Goal: Information Seeking & Learning: Learn about a topic

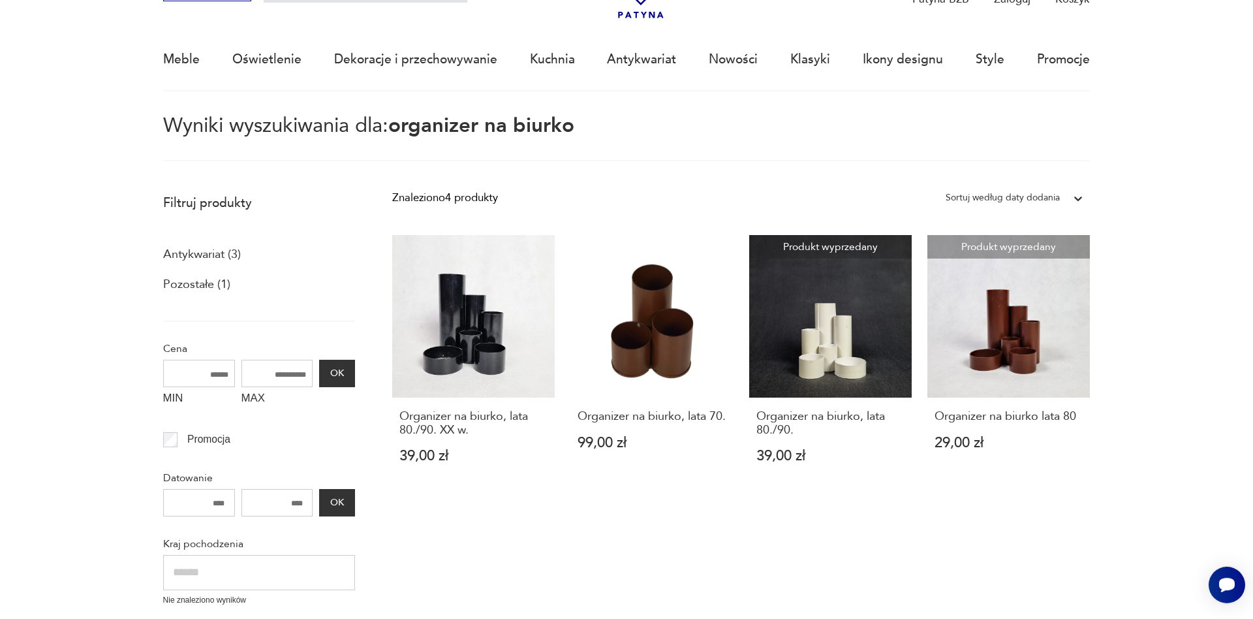
scroll to position [75, 0]
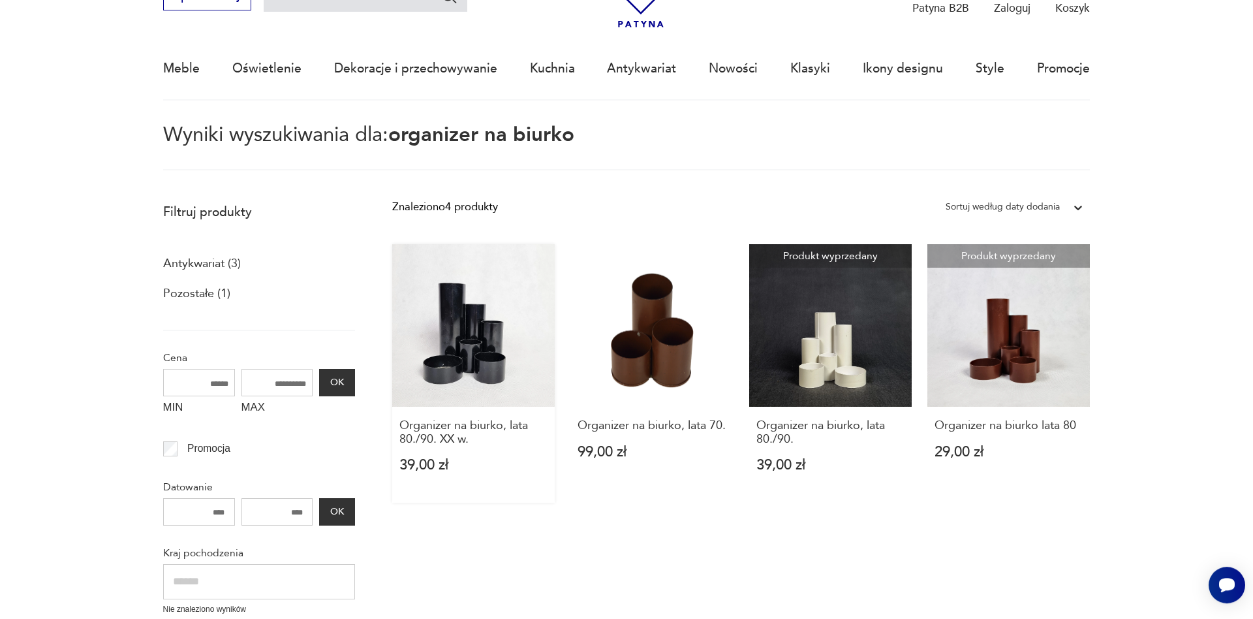
click at [465, 330] on link "Organizer na biurko, lata 80./90. XX w. 39,00 zł" at bounding box center [473, 373] width 163 height 258
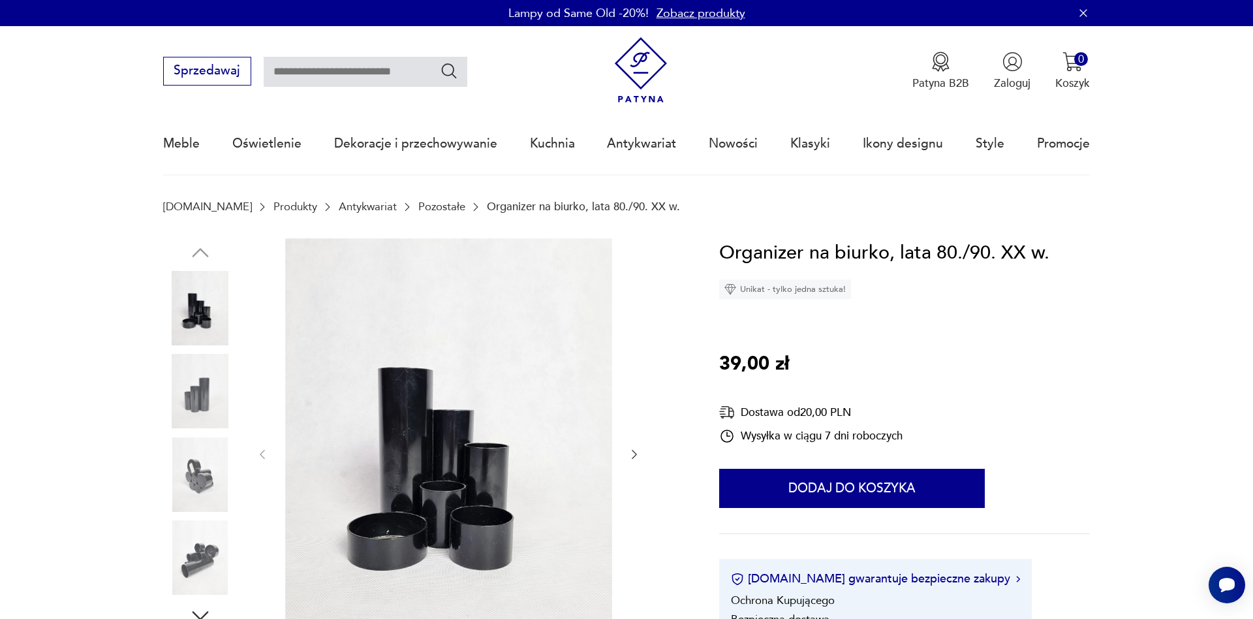
click at [418, 203] on link "Pozostałe" at bounding box center [441, 206] width 47 height 12
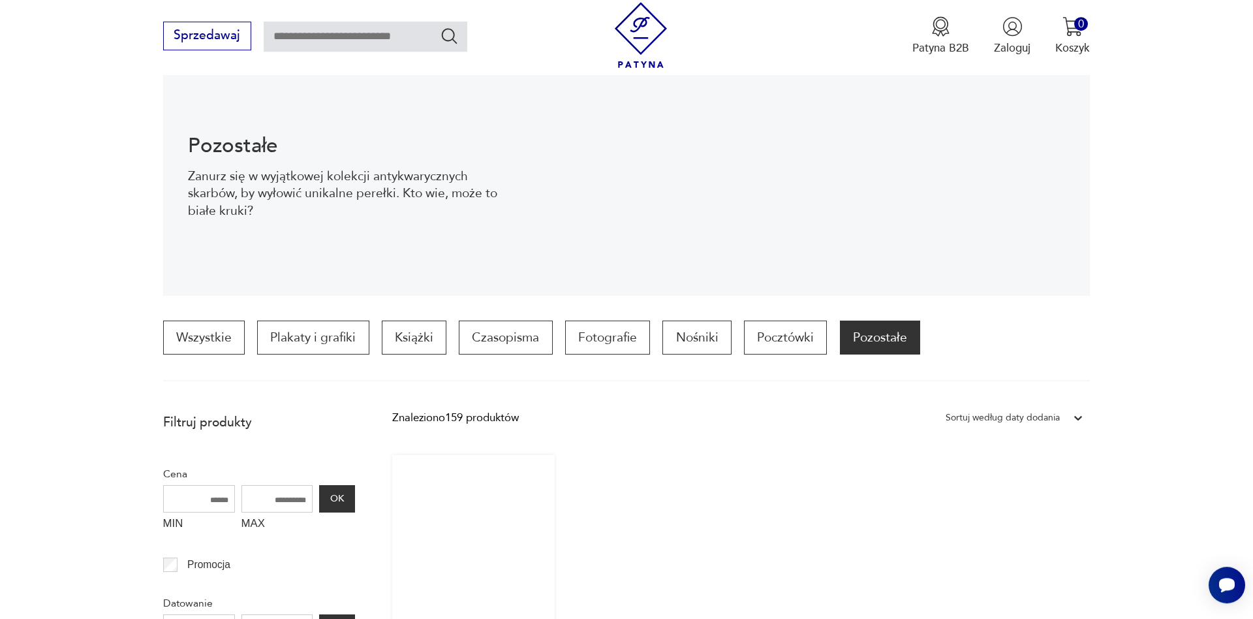
scroll to position [128, 0]
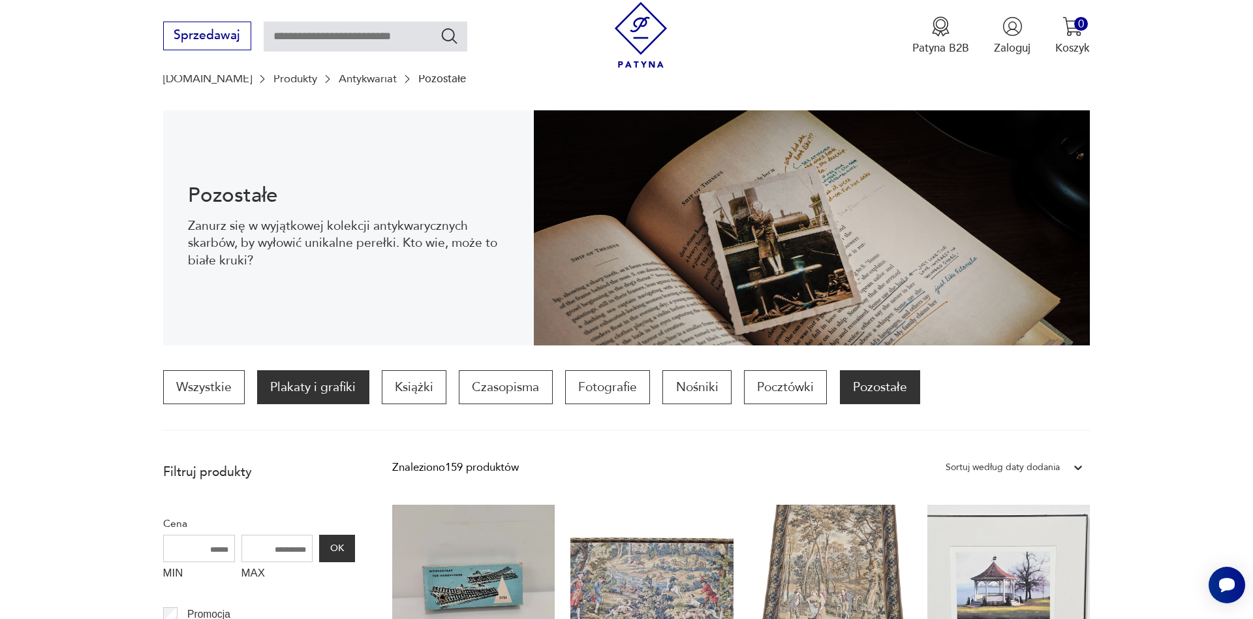
click at [310, 385] on p "Plakaty i grafiki" at bounding box center [313, 387] width 112 height 34
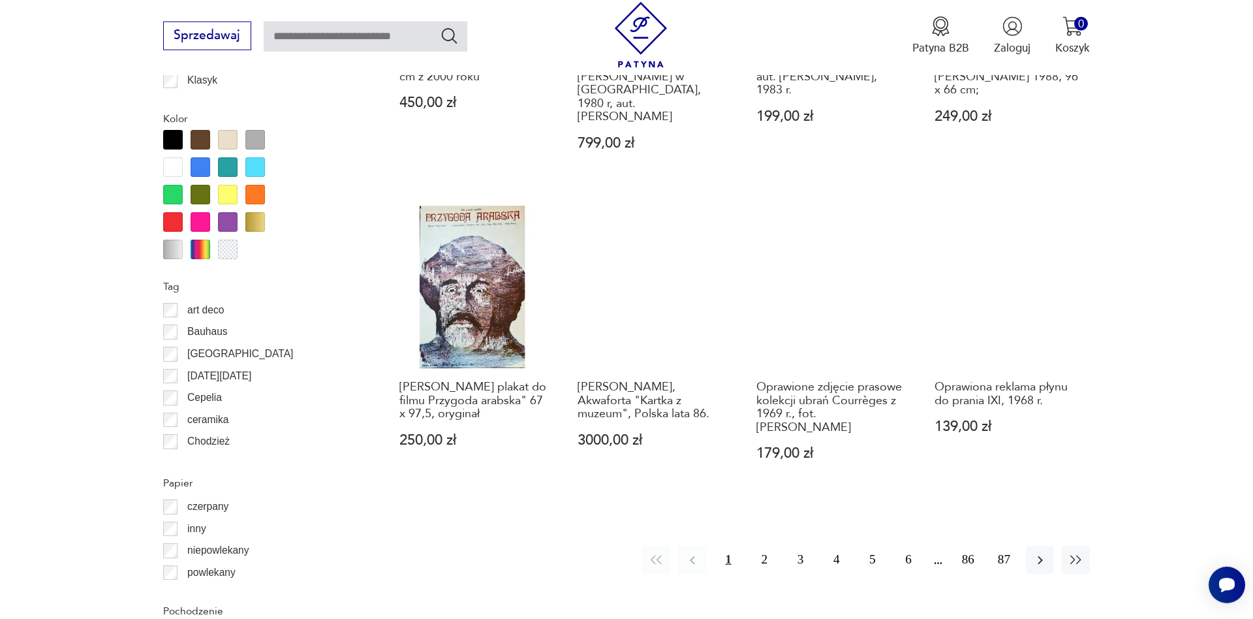
scroll to position [1375, 0]
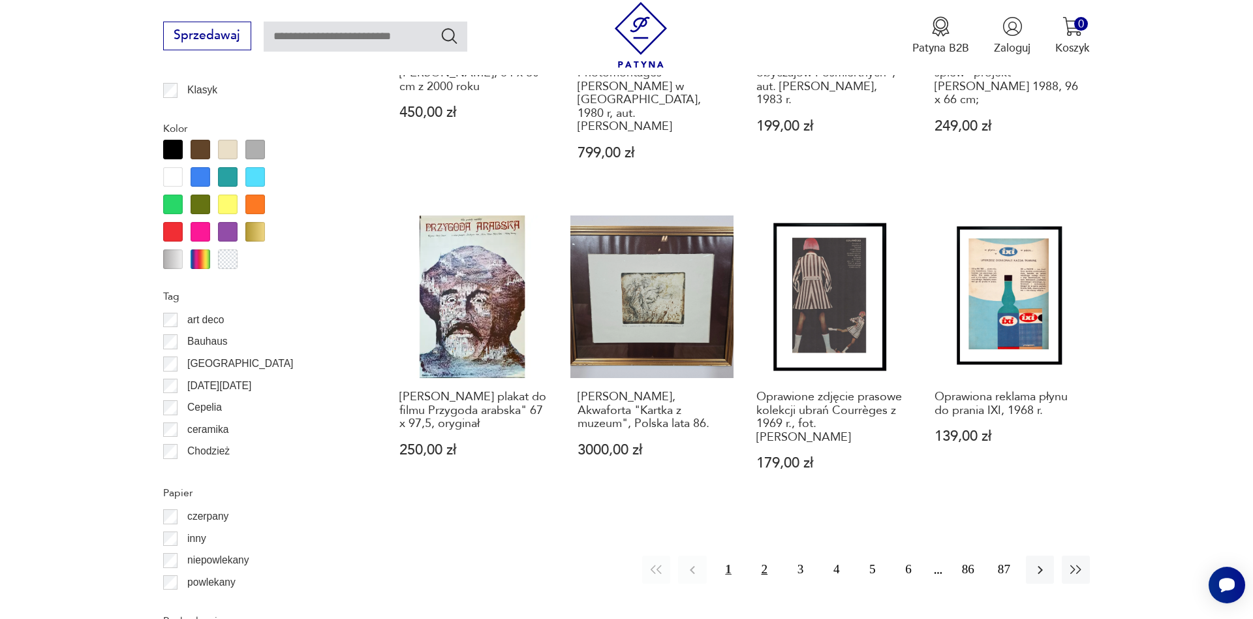
click at [765, 555] on button "2" at bounding box center [765, 569] width 28 height 28
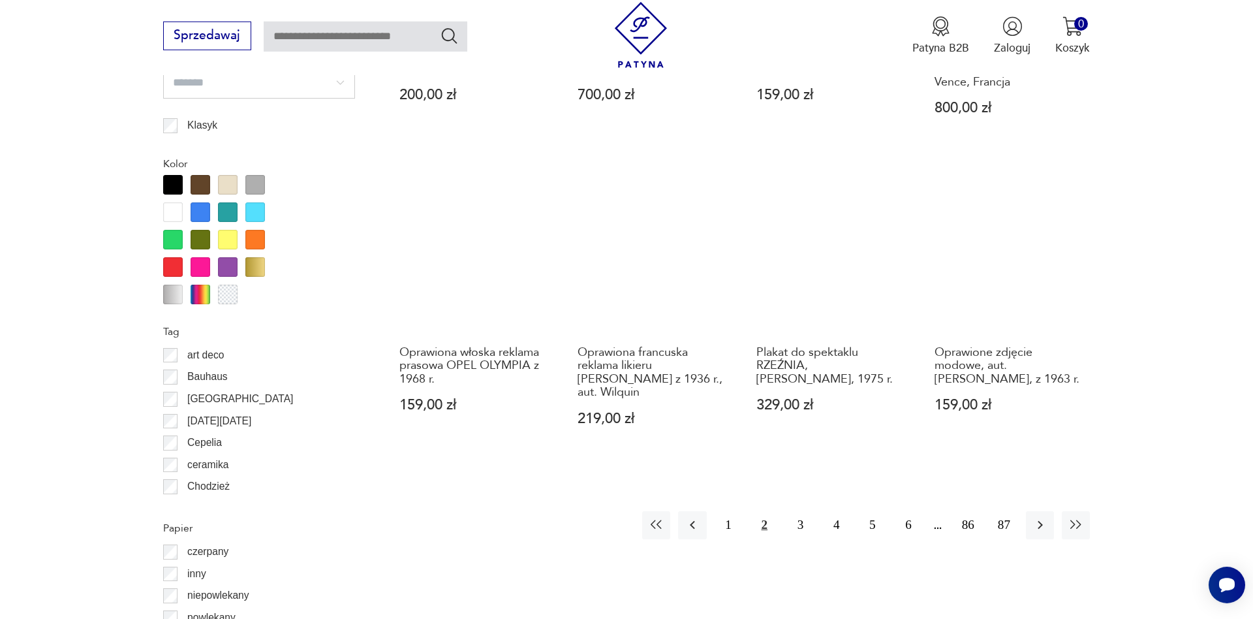
scroll to position [1304, 0]
